Goal: Feedback & Contribution: Submit feedback/report problem

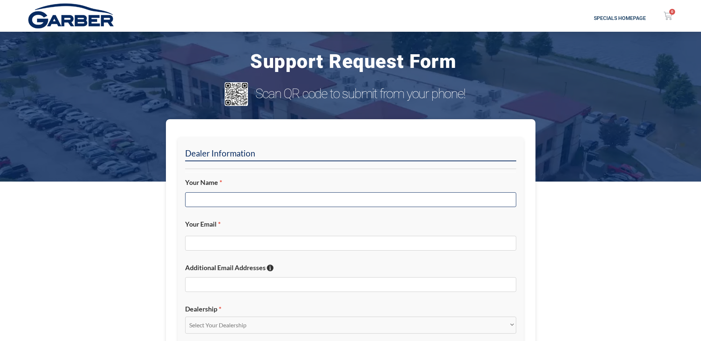
click at [256, 201] on input "Your Name *" at bounding box center [350, 199] width 331 height 15
type input "m"
type input "[PERSON_NAME]"
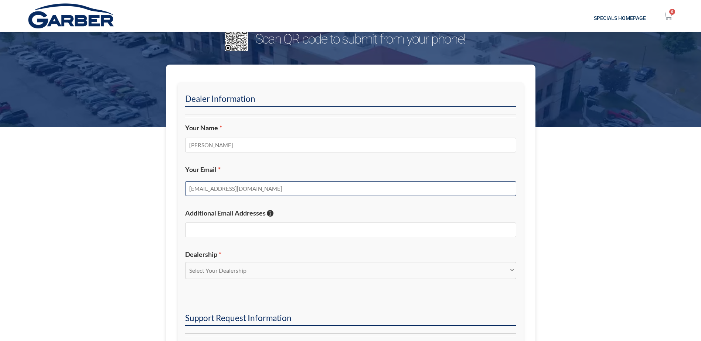
scroll to position [148, 0]
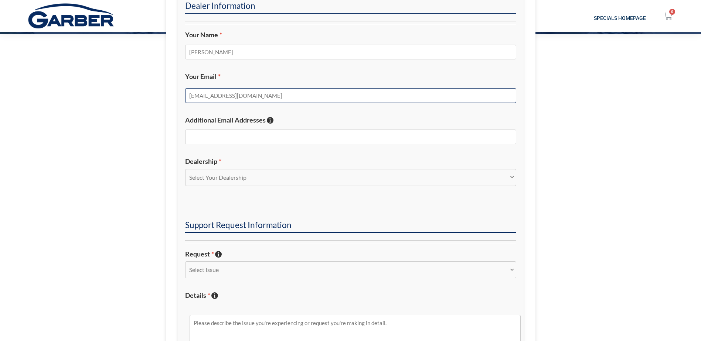
type input "[EMAIL_ADDRESS][DOMAIN_NAME]"
click at [264, 175] on select "Select Your Dealership Acura of Rochester Delray Buick GMC [PERSON_NAME] Automa…" at bounding box center [350, 177] width 331 height 17
select select "Sunrise Chevrolet"
click at [185, 169] on select "Select Your Dealership Acura of Rochester Delray Buick GMC [PERSON_NAME] Automa…" at bounding box center [350, 177] width 331 height 17
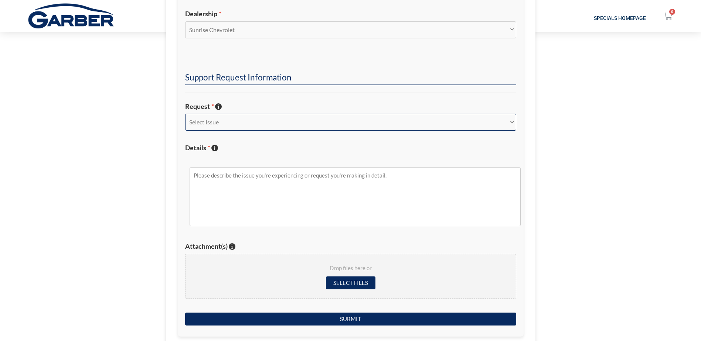
click at [252, 126] on select "Select Issue New Inquiry/Request Inventory Management Inventory Feed Website Fu…" at bounding box center [350, 122] width 331 height 17
select select "Inventory Feed"
click at [185, 114] on select "Select Issue New Inquiry/Request Inventory Management Inventory Feed Website Fu…" at bounding box center [350, 122] width 331 height 17
click at [259, 154] on li "Details * Describe the issue with specific details if possible!" at bounding box center [350, 189] width 331 height 91
click at [262, 168] on textarea "Details * Describe the issue with specific details if possible!" at bounding box center [354, 196] width 331 height 59
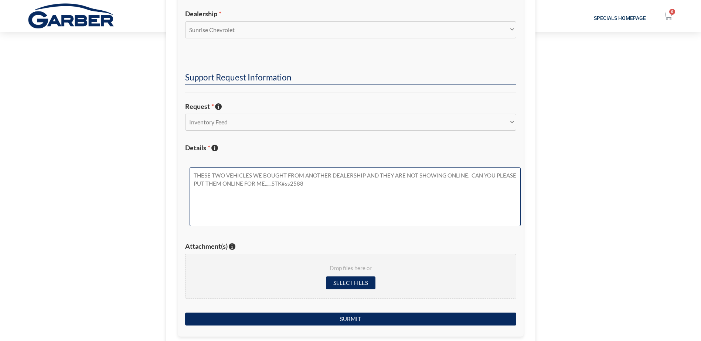
click at [290, 184] on textarea "THESE TWO VEHICLES WE BOUGHT FROM ANOTHER DEALERSHIP AND THEY ARE NOT SHOWING O…" at bounding box center [354, 196] width 331 height 59
click at [310, 186] on textarea "THESE TWO VEHICLES WE BOUGHT FROM ANOTHER DEALERSHIP AND THEY ARE NOT SHOWING O…" at bounding box center [354, 196] width 331 height 59
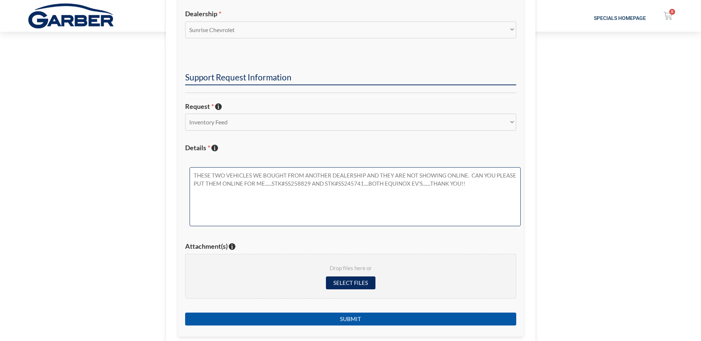
type textarea "THESE TWO VEHICLES WE BOUGHT FROM ANOTHER DEALERSHIP AND THEY ARE NOT SHOWING O…"
click at [381, 323] on input "Submit" at bounding box center [350, 319] width 331 height 13
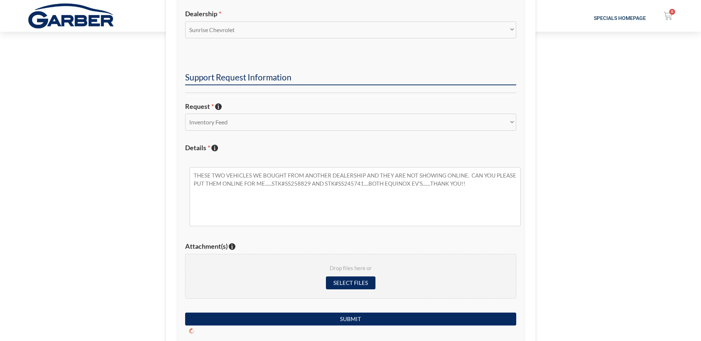
scroll to position [94, 0]
